Goal: Contribute content

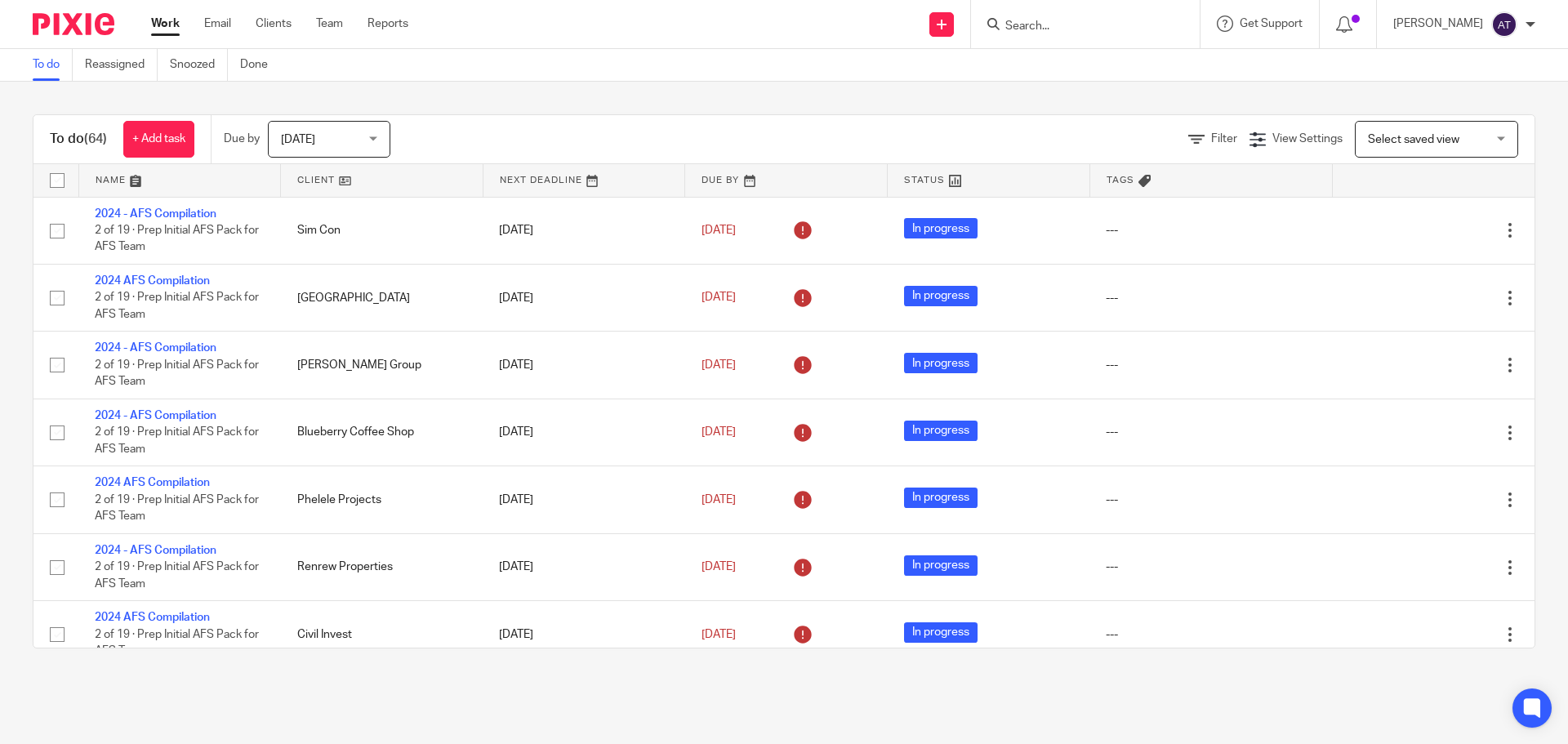
click at [1084, 29] on input "Search" at bounding box center [1076, 26] width 147 height 15
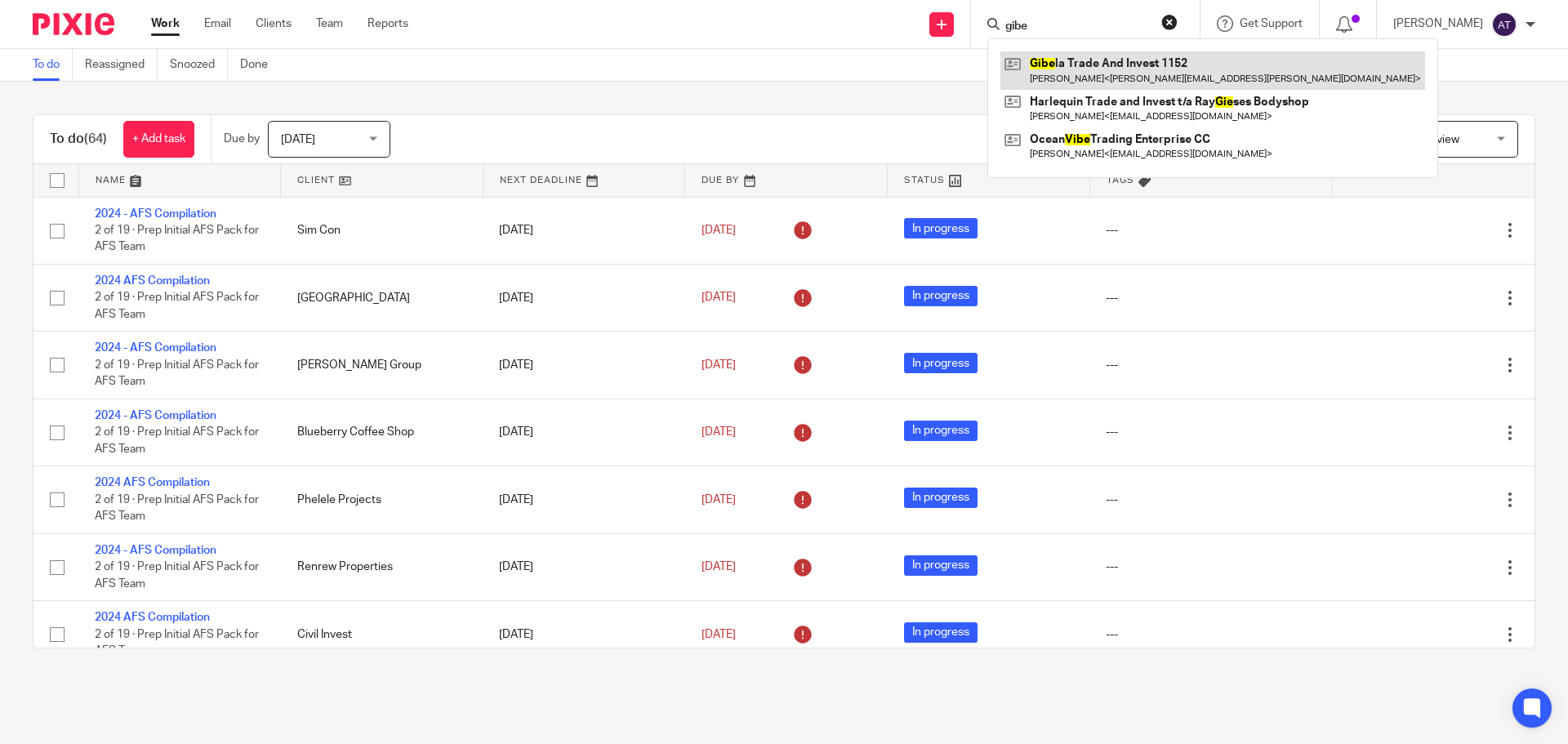
type input "gibe"
click at [1134, 59] on link at bounding box center [1213, 70] width 425 height 38
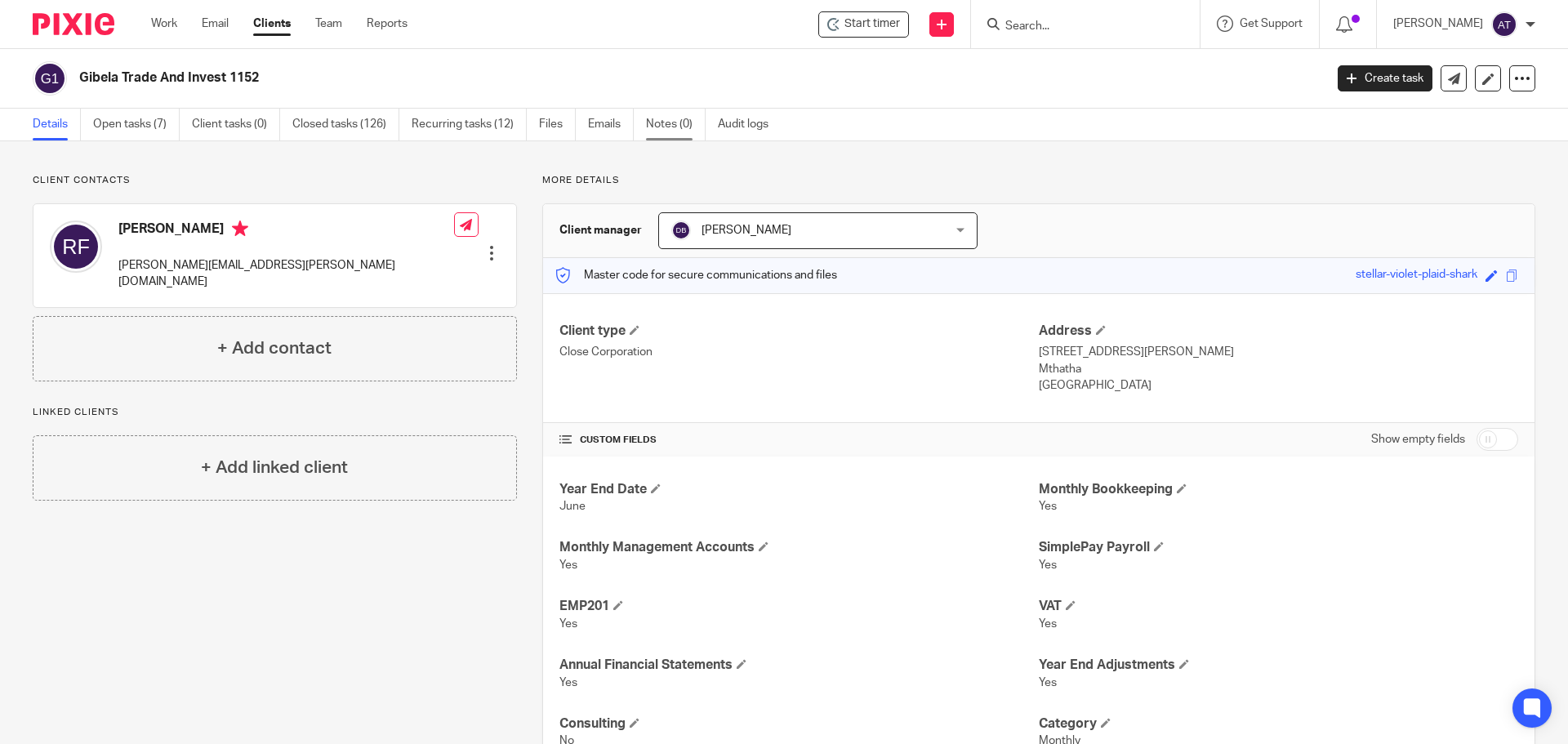
click at [676, 125] on link "Notes (0)" at bounding box center [676, 125] width 60 height 32
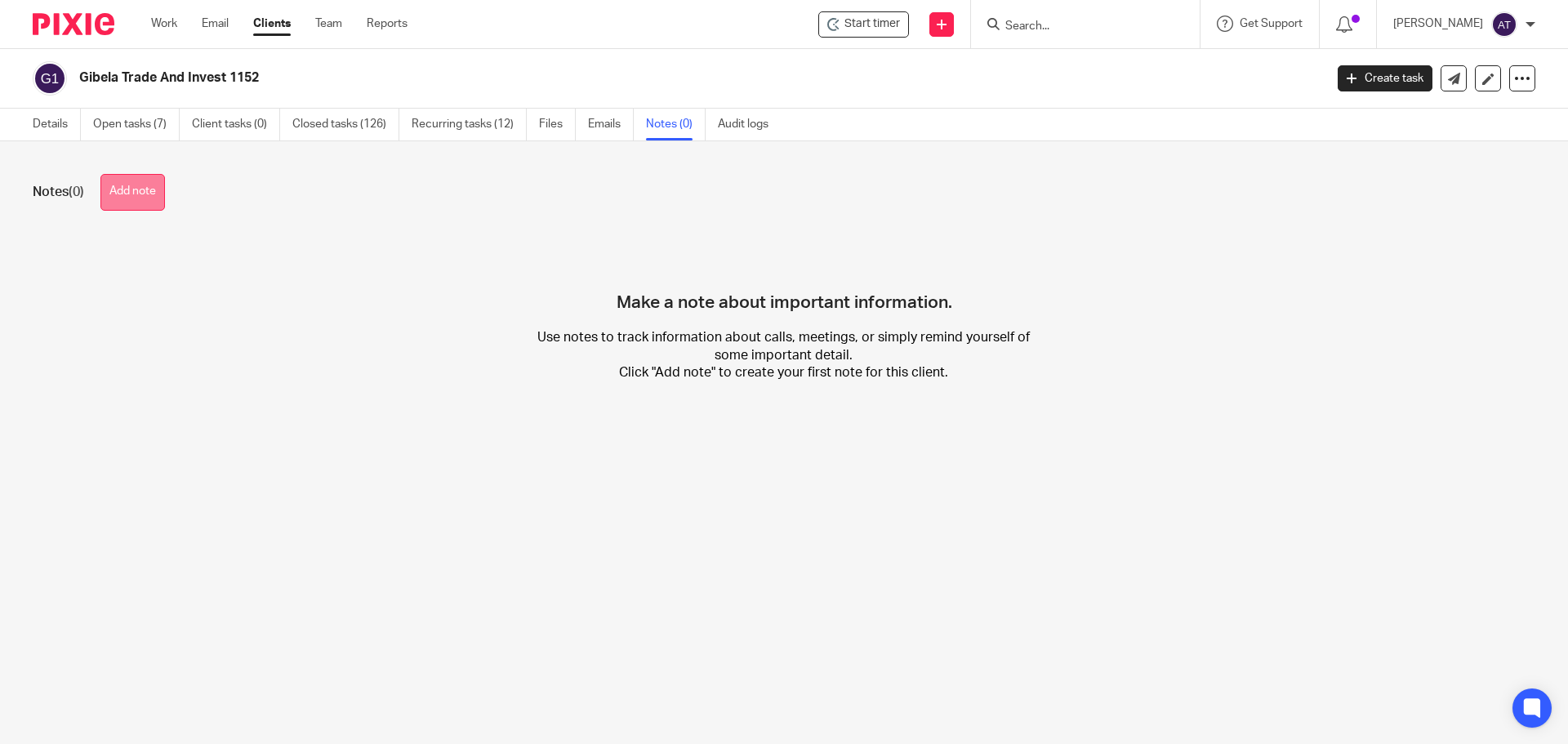
click at [128, 183] on button "Add note" at bounding box center [132, 193] width 64 height 37
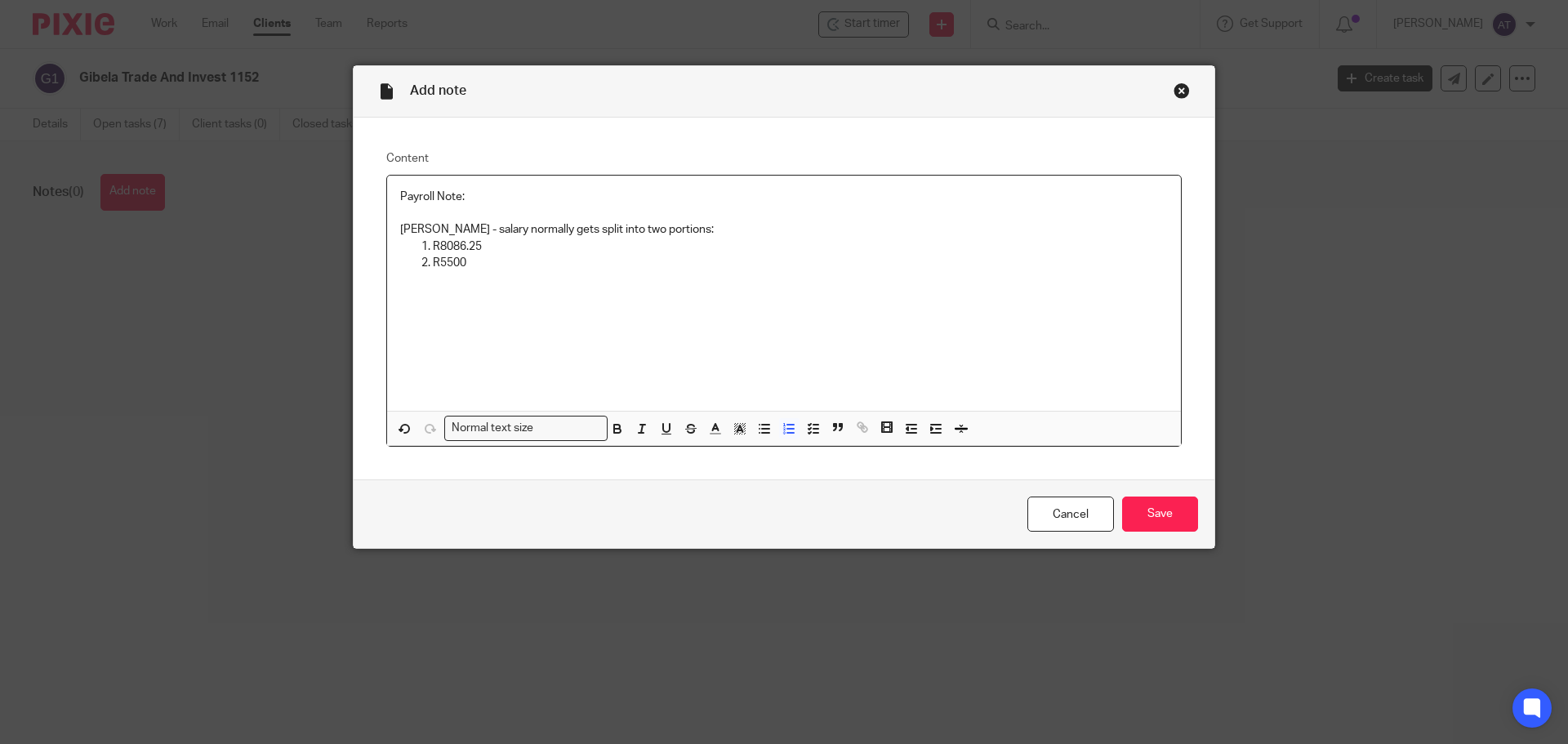
click at [441, 250] on p "R8086.25" at bounding box center [800, 246] width 735 height 17
click at [441, 264] on p "R5500" at bounding box center [800, 263] width 735 height 17
click at [469, 267] on p "R5,500" at bounding box center [800, 263] width 735 height 17
click at [1152, 506] on input "Save" at bounding box center [1160, 514] width 76 height 35
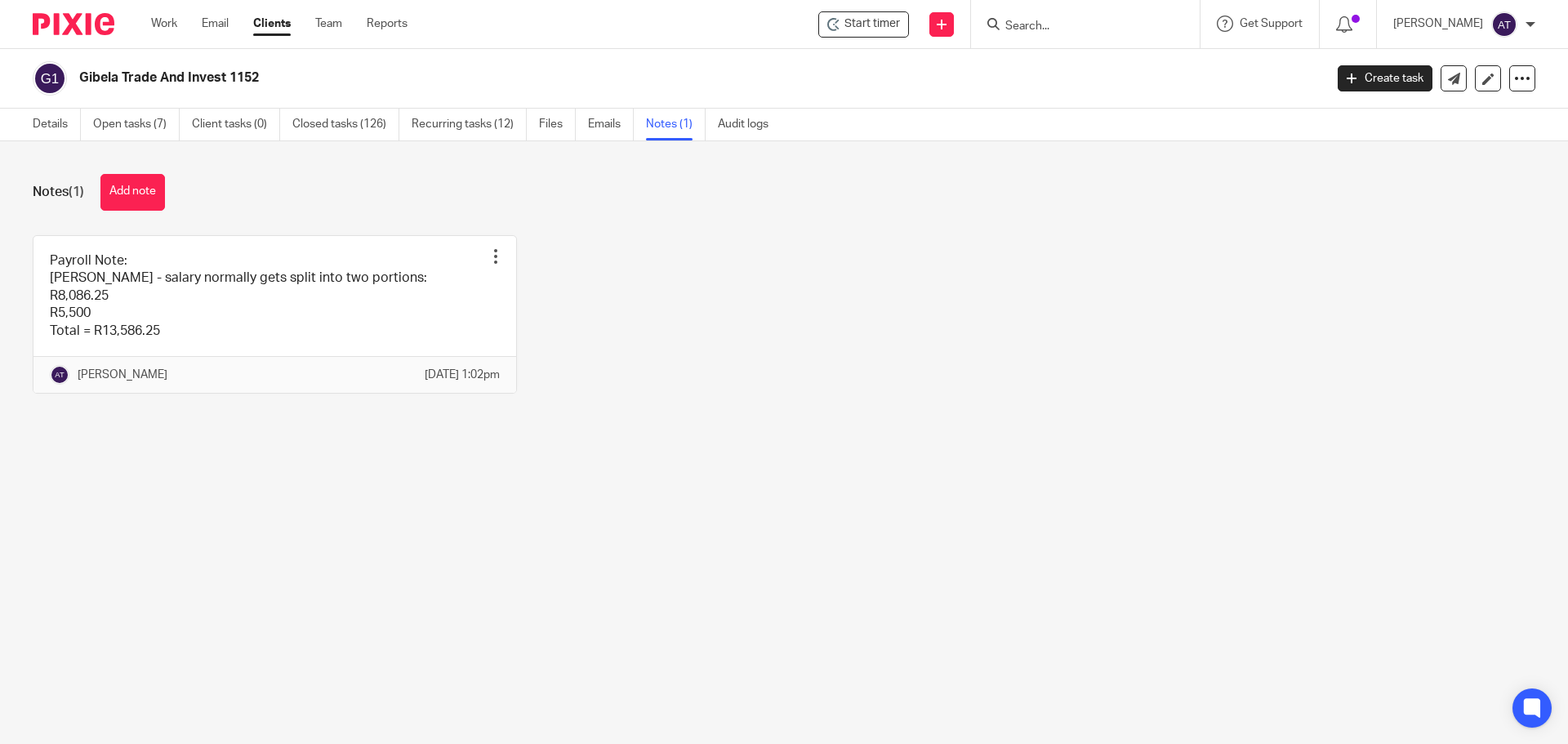
click at [725, 307] on div "Payroll Note: [PERSON_NAME] - salary normally gets split into two portions: R8,…" at bounding box center [770, 326] width 1528 height 183
